Goal: Task Accomplishment & Management: Manage account settings

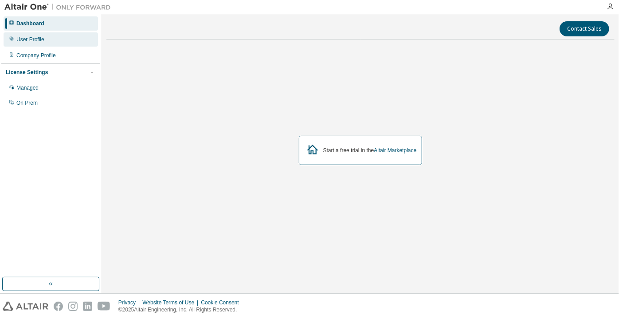
click at [55, 41] on div "User Profile" at bounding box center [51, 39] width 94 height 14
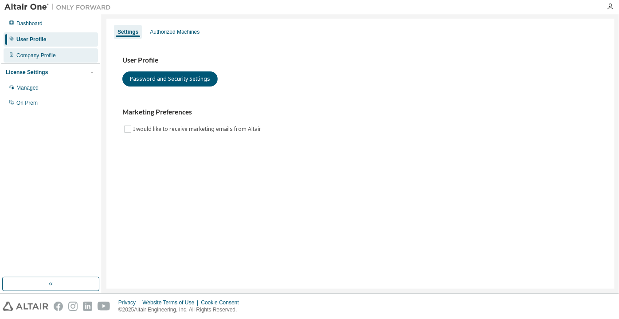
click at [50, 54] on div "Company Profile" at bounding box center [35, 55] width 39 height 7
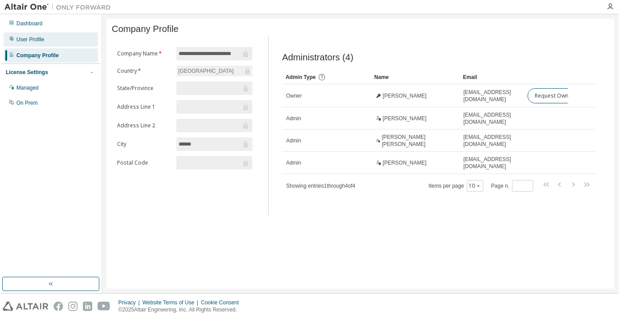
click at [55, 35] on div "User Profile" at bounding box center [51, 39] width 94 height 14
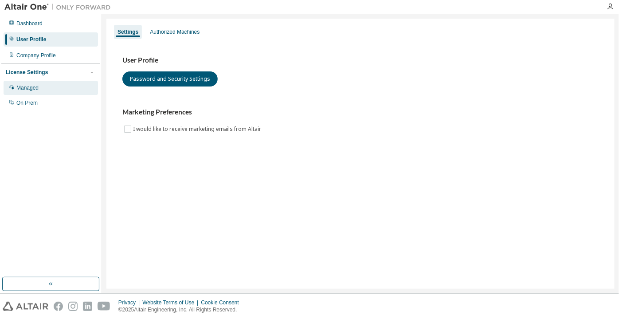
click at [33, 85] on div "Managed" at bounding box center [27, 87] width 22 height 7
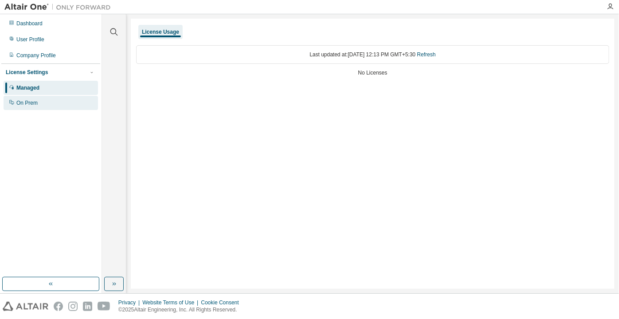
click at [45, 104] on div "On Prem" at bounding box center [51, 103] width 94 height 14
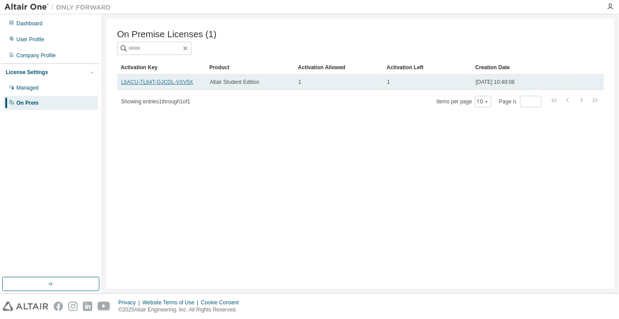
click at [135, 83] on link "L6ACU-TL64T-GJCDL-VXV5X" at bounding box center [157, 82] width 72 height 6
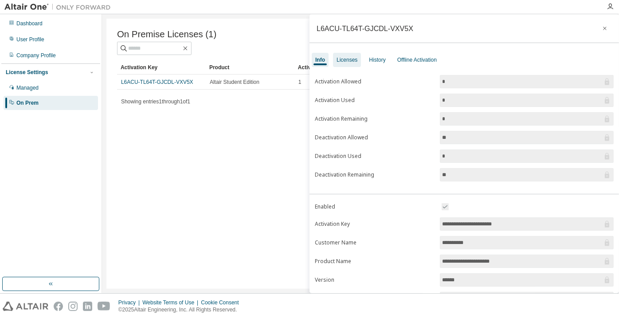
click at [345, 66] on div "Licenses" at bounding box center [347, 60] width 28 height 14
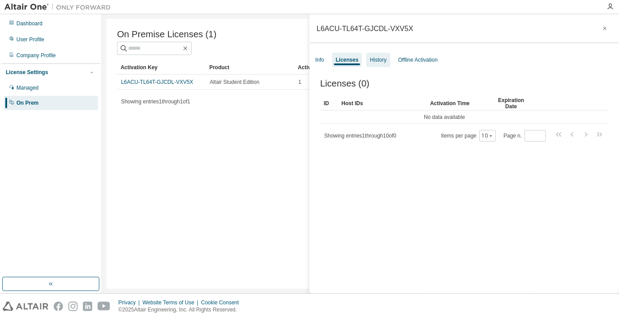
click at [383, 56] on div "History" at bounding box center [378, 59] width 16 height 7
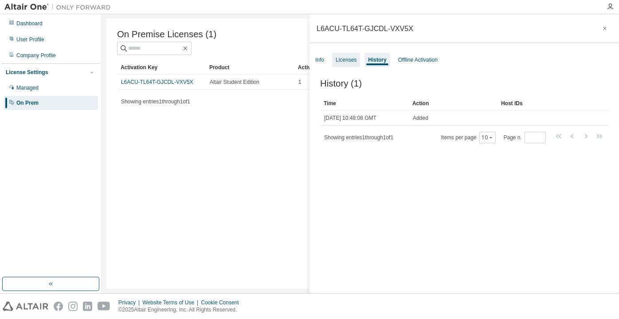
click at [354, 56] on div "Licenses" at bounding box center [346, 59] width 21 height 7
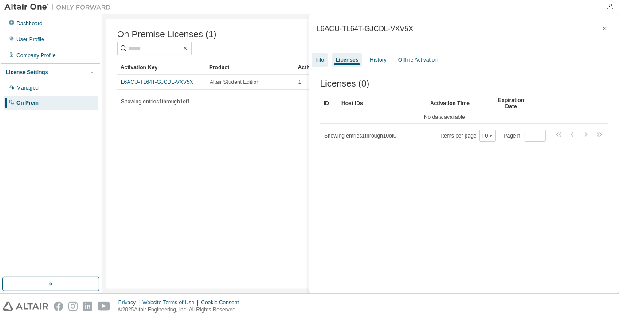
click at [324, 58] on div "Info" at bounding box center [319, 59] width 9 height 7
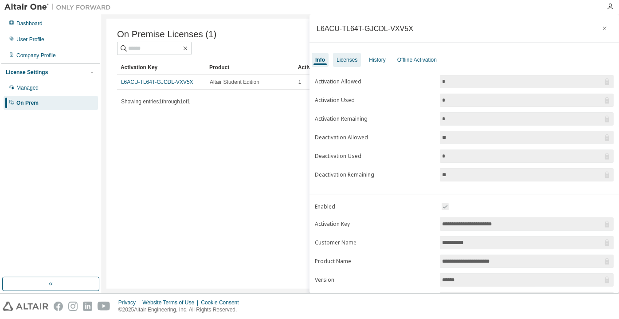
click at [337, 57] on div "Licenses" at bounding box center [347, 59] width 21 height 7
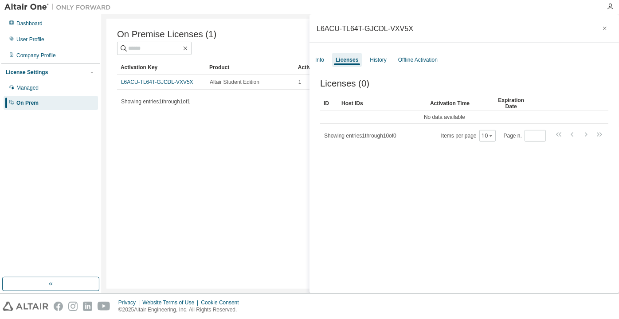
click at [363, 55] on div "Info Licenses History Offline Activation" at bounding box center [465, 60] width 310 height 16
click at [380, 61] on div "History" at bounding box center [378, 59] width 16 height 7
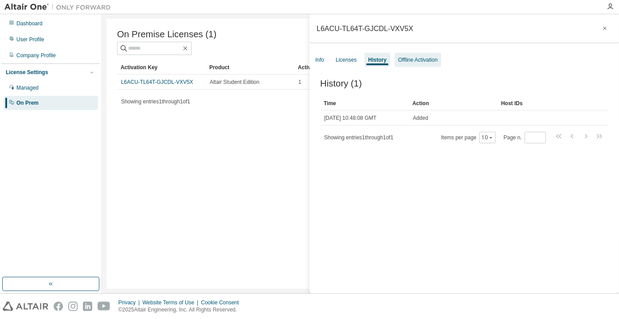
click at [408, 58] on div "Offline Activation" at bounding box center [417, 59] width 39 height 7
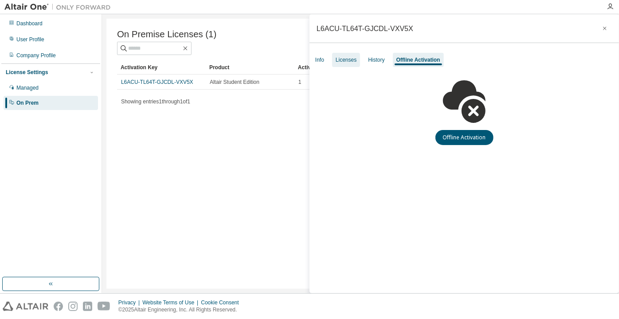
click at [341, 58] on div "Licenses" at bounding box center [346, 59] width 21 height 7
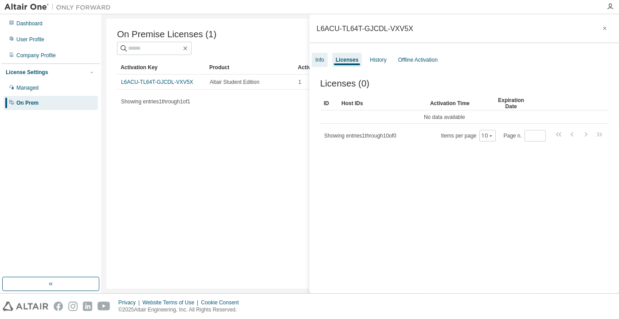
drag, startPoint x: 316, startPoint y: 56, endPoint x: 326, endPoint y: 54, distance: 10.4
click at [316, 56] on div "Info" at bounding box center [319, 59] width 9 height 7
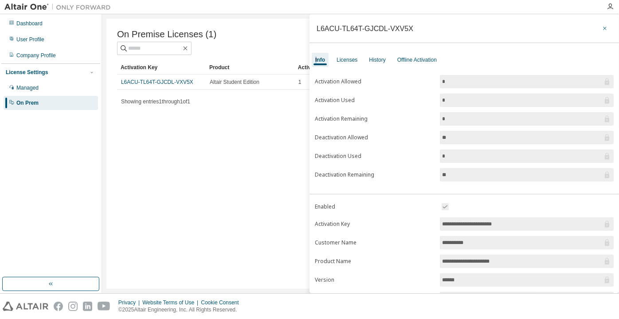
click at [604, 26] on button "button" at bounding box center [605, 28] width 14 height 14
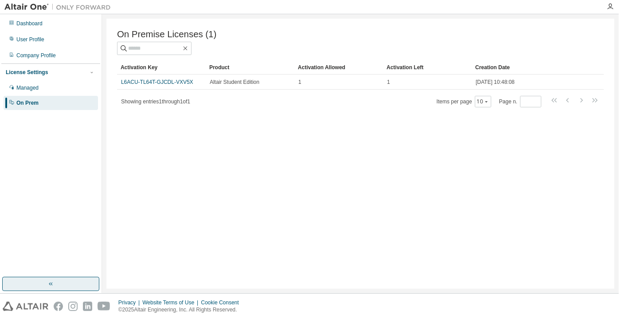
click at [34, 279] on button "button" at bounding box center [50, 284] width 97 height 14
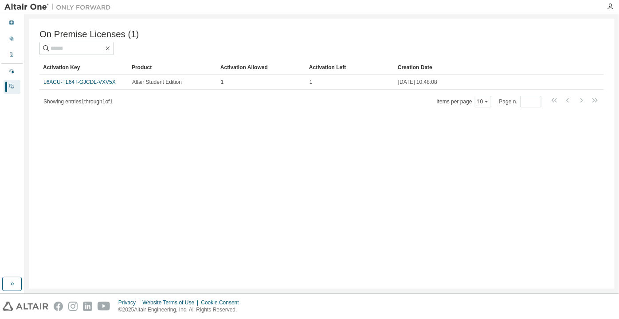
click at [15, 47] on div "Dashboard User Profile Company Profile License Settings Managed On Prem" at bounding box center [11, 55] width 21 height 79
click at [8, 24] on div "Dashboard" at bounding box center [12, 23] width 17 height 14
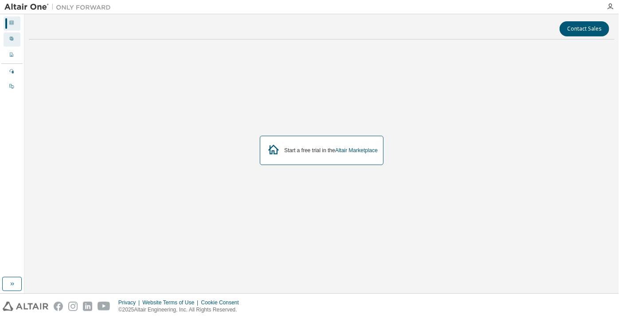
click at [10, 34] on div "User Profile" at bounding box center [12, 39] width 17 height 14
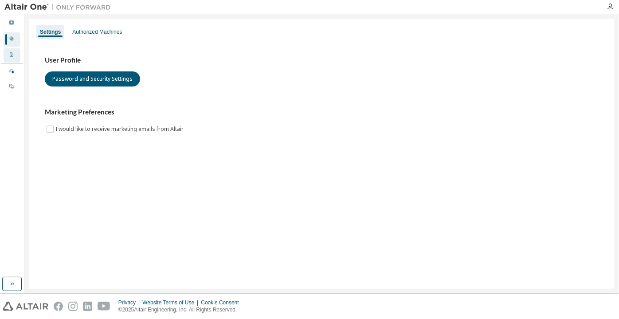
click at [10, 51] on div "Company Profile" at bounding box center [12, 55] width 17 height 14
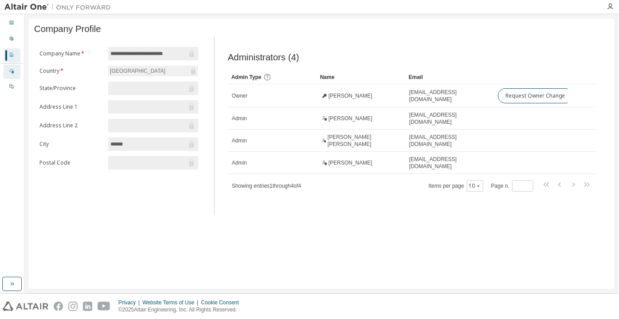
click at [10, 72] on icon at bounding box center [11, 71] width 4 height 4
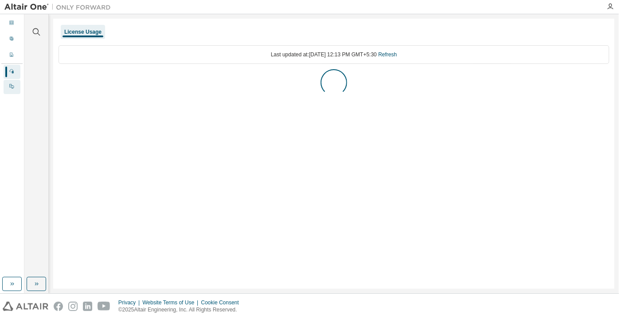
click at [14, 84] on div "On Prem" at bounding box center [12, 87] width 17 height 14
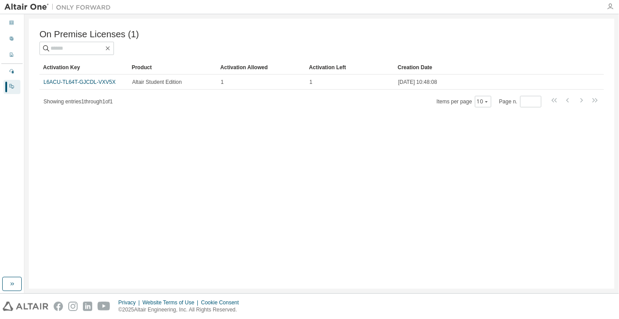
click at [612, 6] on icon "button" at bounding box center [610, 6] width 7 height 7
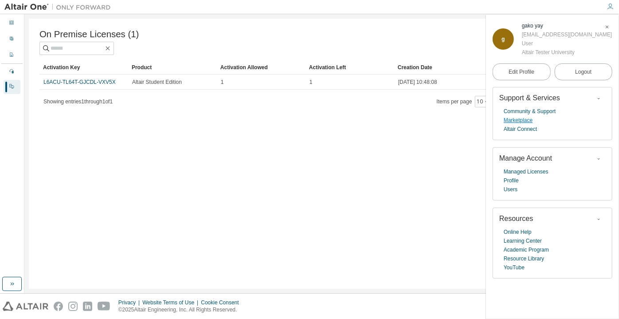
click at [526, 119] on link "Marketplace" at bounding box center [518, 120] width 29 height 9
